Goal: Task Accomplishment & Management: Use online tool/utility

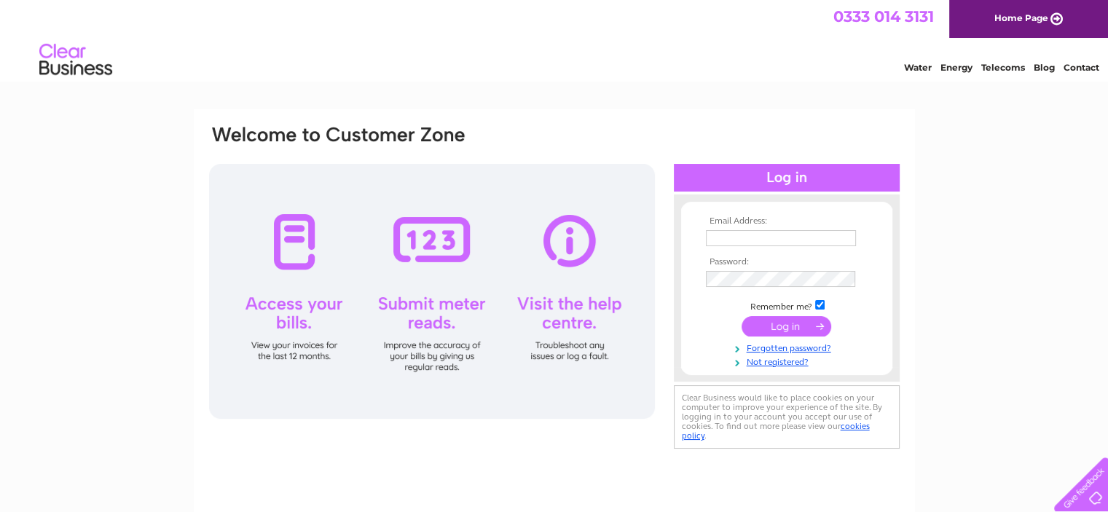
type input "theaberdeenhouse@gmail.com"
click at [775, 322] on input "submit" at bounding box center [787, 326] width 90 height 20
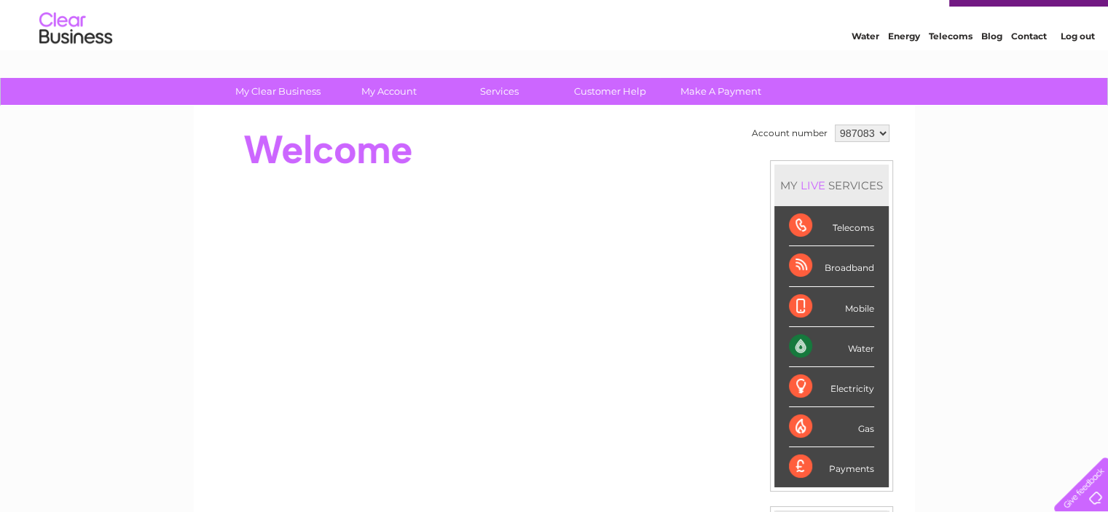
scroll to position [19, 0]
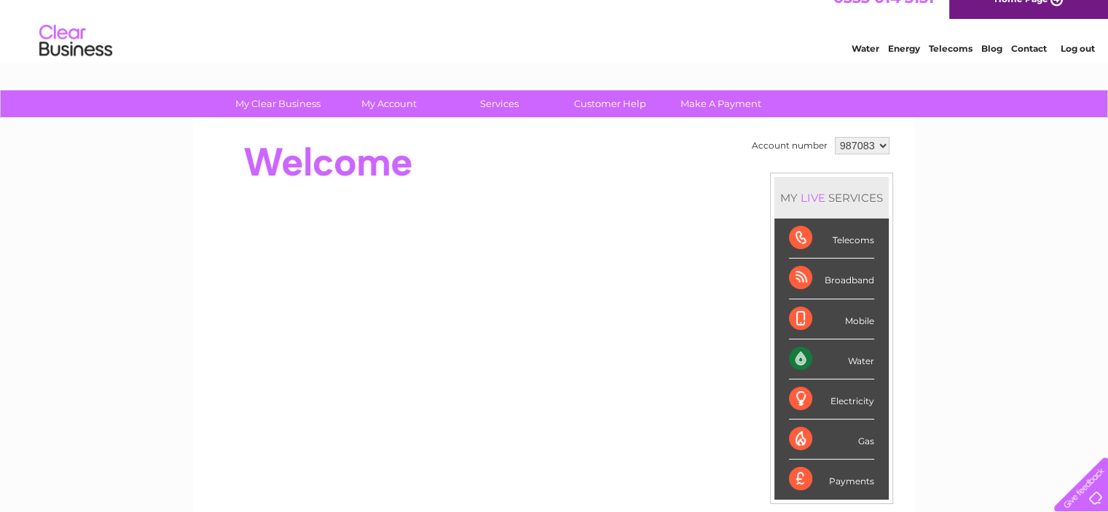
click at [833, 355] on div "Water" at bounding box center [831, 360] width 85 height 40
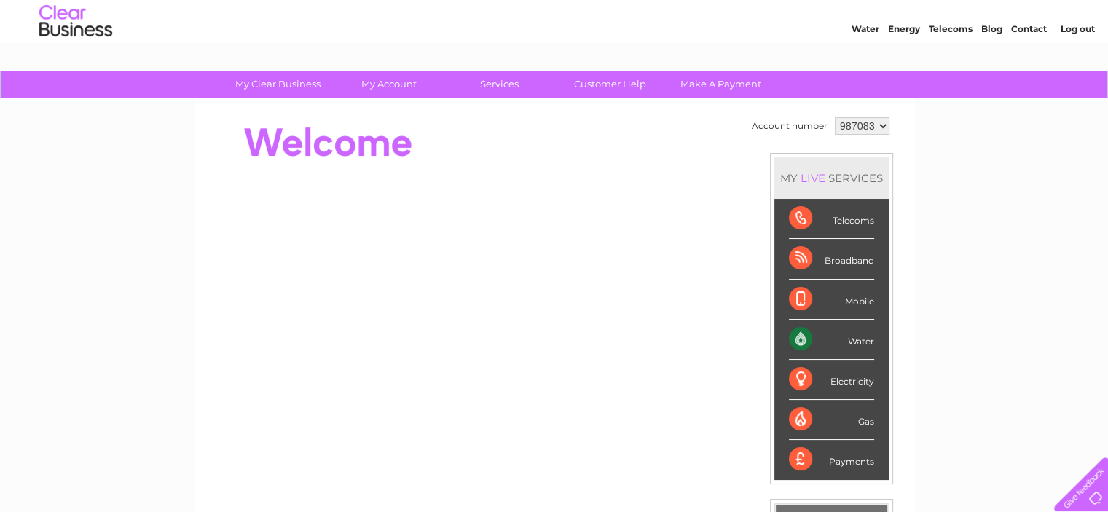
scroll to position [36, 0]
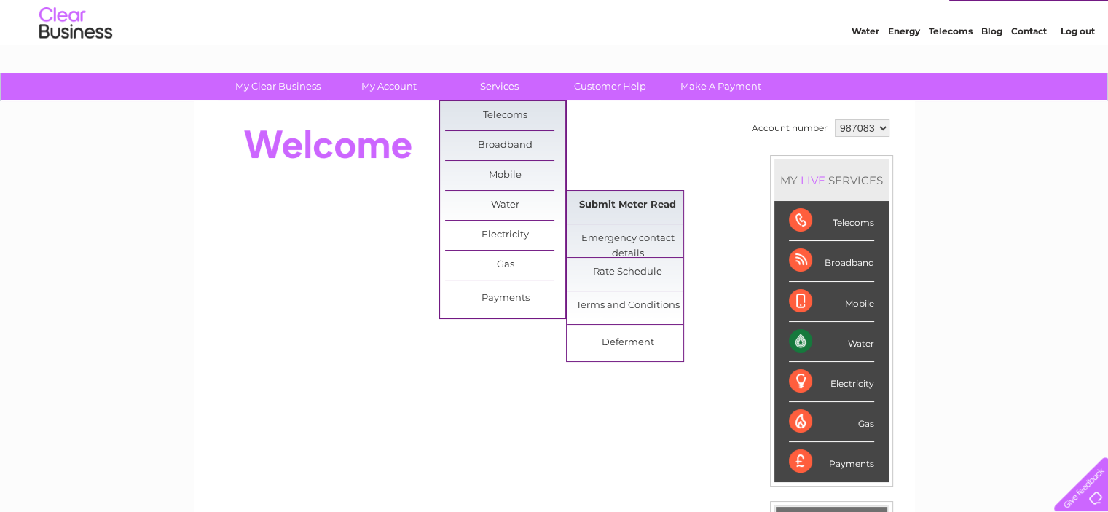
click at [605, 205] on link "Submit Meter Read" at bounding box center [628, 205] width 120 height 29
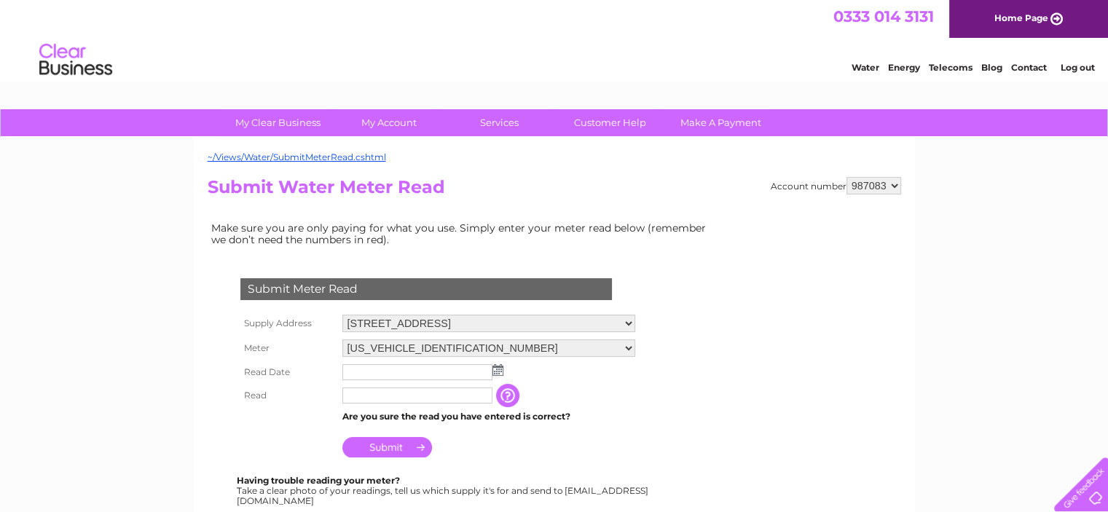
click at [498, 367] on img at bounding box center [498, 370] width 11 height 12
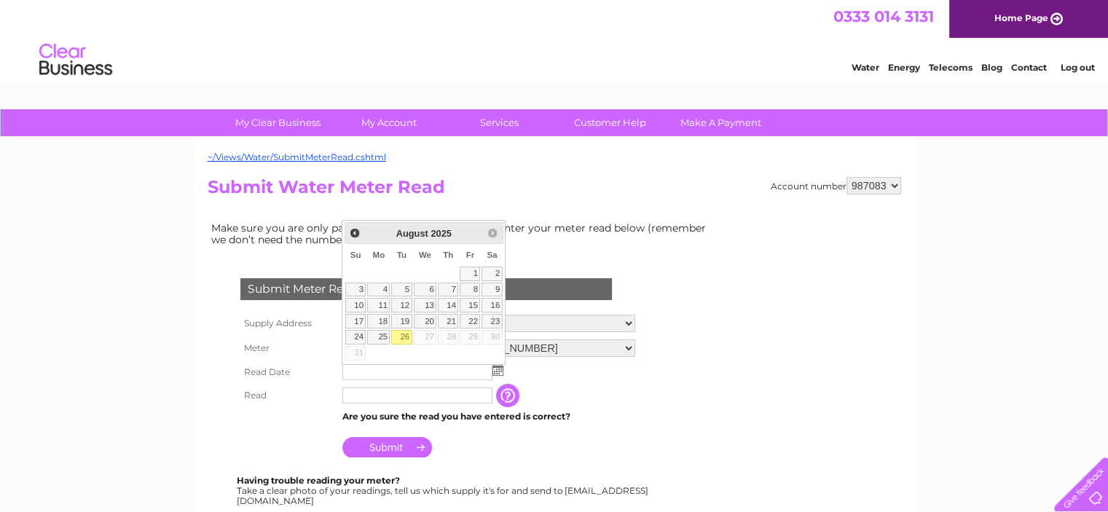
click at [405, 339] on link "26" at bounding box center [401, 337] width 20 height 15
type input "2025/08/26"
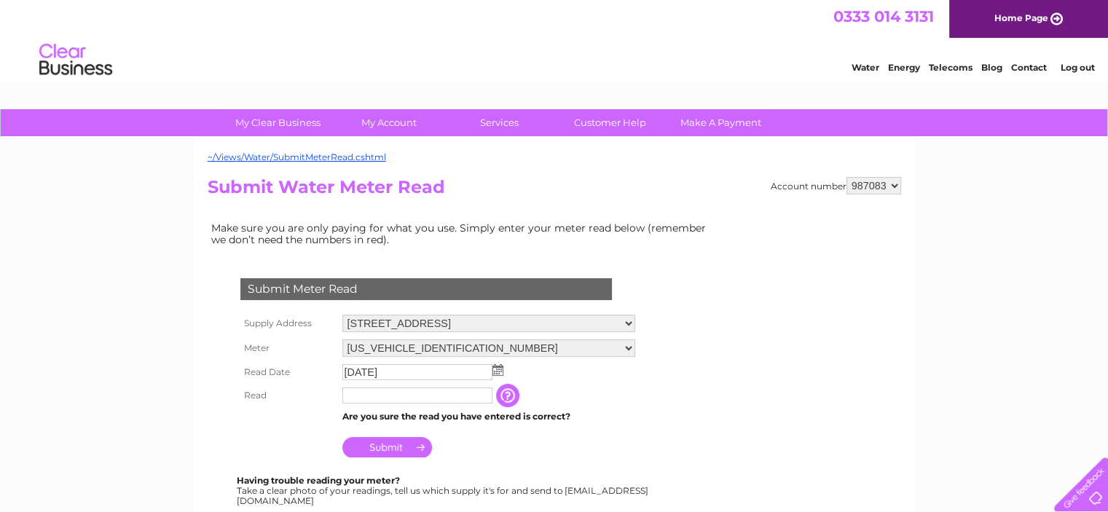
click at [376, 398] on input "text" at bounding box center [417, 396] width 150 height 16
type input "7510"
click at [375, 447] on input "Submit" at bounding box center [387, 449] width 90 height 20
